Goal: Task Accomplishment & Management: Use online tool/utility

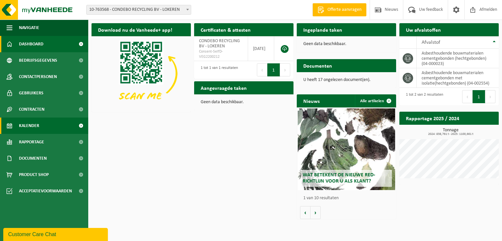
click at [31, 125] on span "Kalender" at bounding box center [29, 126] width 20 height 16
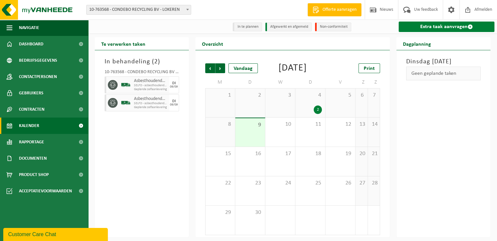
click at [439, 28] on link "Extra taak aanvragen" at bounding box center [447, 27] width 96 height 10
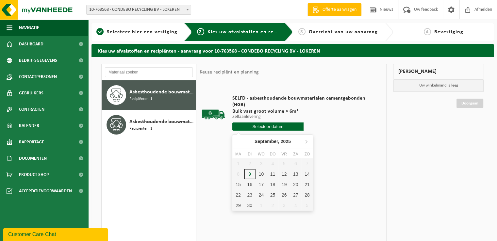
click at [271, 126] on input "text" at bounding box center [267, 127] width 71 height 8
click at [264, 174] on div "10" at bounding box center [261, 174] width 11 height 10
type input "Van [DATE]"
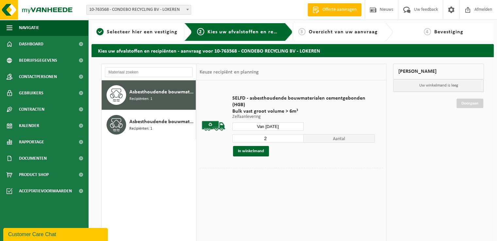
type input "2"
click at [300, 137] on input "2" at bounding box center [267, 138] width 71 height 8
click at [254, 151] on button "In winkelmand" at bounding box center [251, 151] width 36 height 10
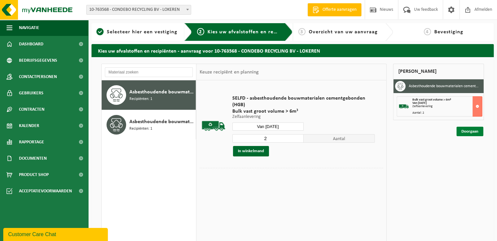
click at [467, 131] on link "Doorgaan" at bounding box center [470, 131] width 27 height 9
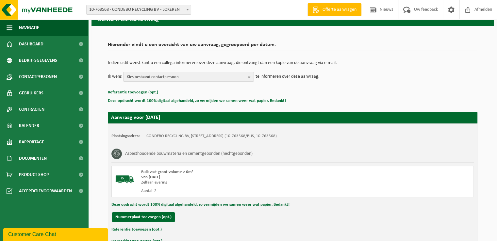
scroll to position [72, 0]
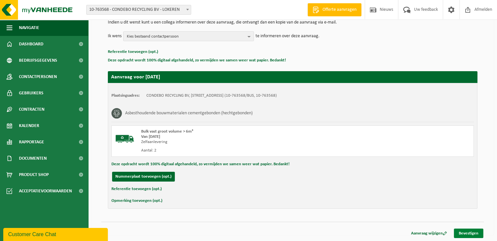
click at [471, 232] on link "Bevestigen" at bounding box center [468, 233] width 29 height 9
